Goal: Task Accomplishment & Management: Complete application form

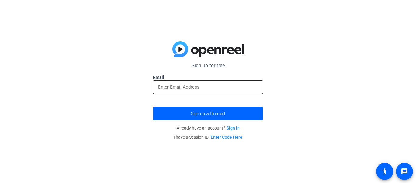
click at [228, 84] on input "email" at bounding box center [208, 86] width 100 height 7
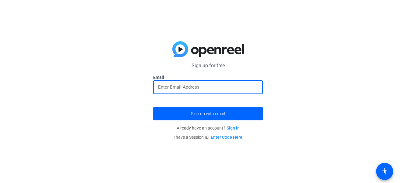
type input "[EMAIL_ADDRESS][DOMAIN_NAME]"
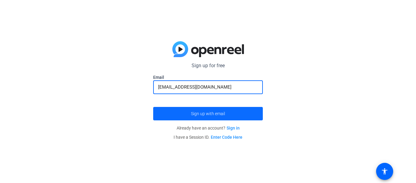
click at [214, 113] on span "Sign up with email" at bounding box center [208, 113] width 34 height 0
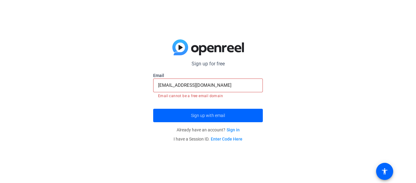
click at [223, 88] on input "[EMAIL_ADDRESS][DOMAIN_NAME]" at bounding box center [208, 84] width 100 height 7
click at [294, 65] on div "Sign up for free [EMAIL_ADDRESS][DOMAIN_NAME] Email [EMAIL_ADDRESS][DOMAIN_NAME…" at bounding box center [208, 91] width 416 height 183
click at [234, 81] on input "[EMAIL_ADDRESS][DOMAIN_NAME]" at bounding box center [208, 84] width 100 height 7
click at [282, 70] on div "Sign up for free [EMAIL_ADDRESS][DOMAIN_NAME] Email [EMAIL_ADDRESS][DOMAIN_NAME…" at bounding box center [208, 91] width 416 height 183
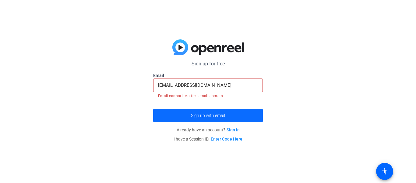
click at [220, 110] on span "submit" at bounding box center [208, 115] width 110 height 15
click at [220, 115] on span "Sign up with email" at bounding box center [208, 115] width 34 height 0
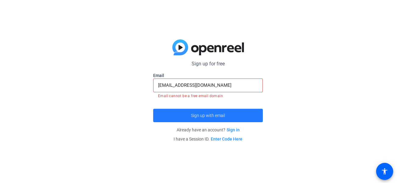
click at [220, 115] on span "Sign up with email" at bounding box center [208, 115] width 34 height 0
